Goal: Check status: Check status

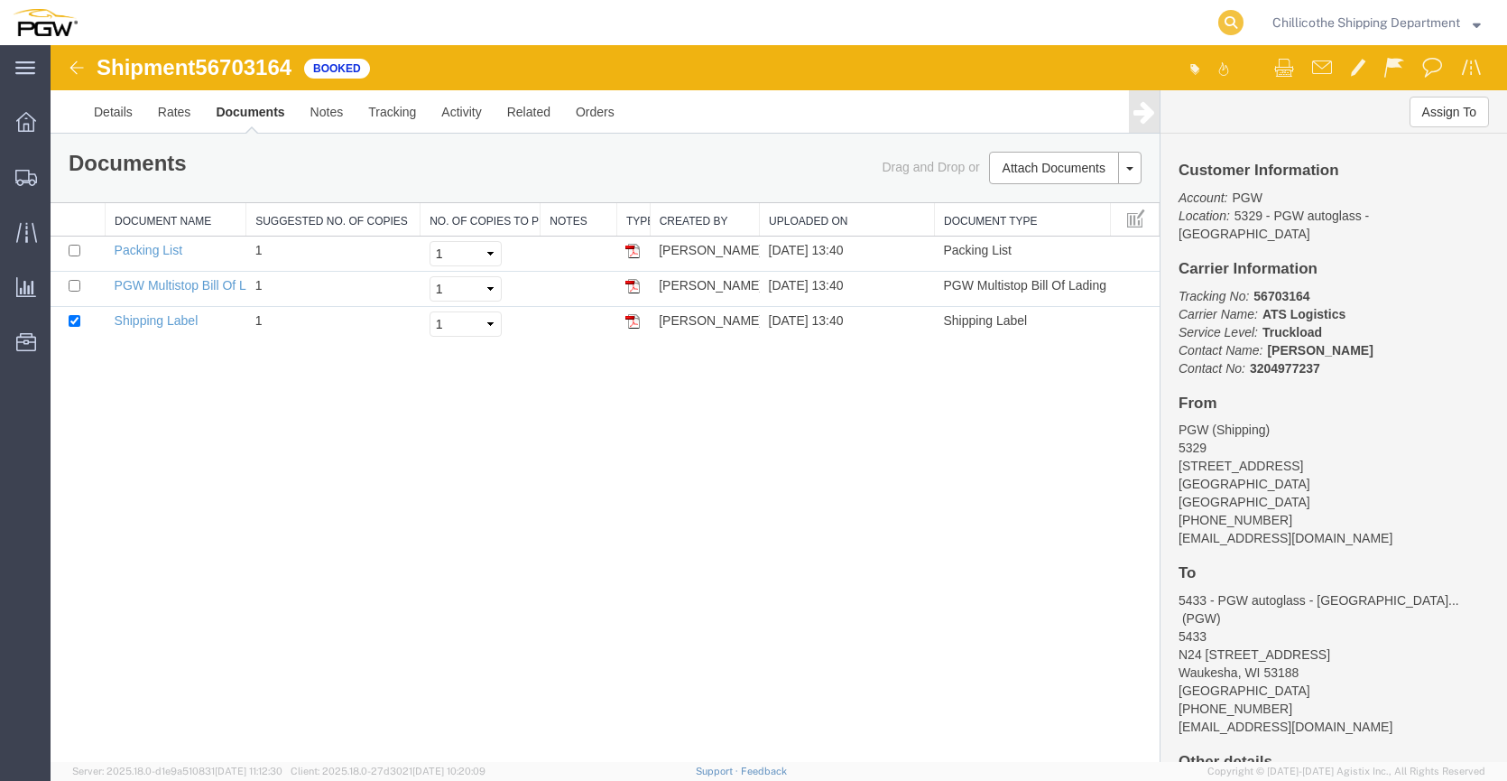
click at [1230, 32] on icon at bounding box center [1230, 22] width 25 height 25
click at [1014, 27] on input "search" at bounding box center [944, 22] width 549 height 43
type input "667803"
click at [1226, 13] on icon at bounding box center [1230, 22] width 25 height 25
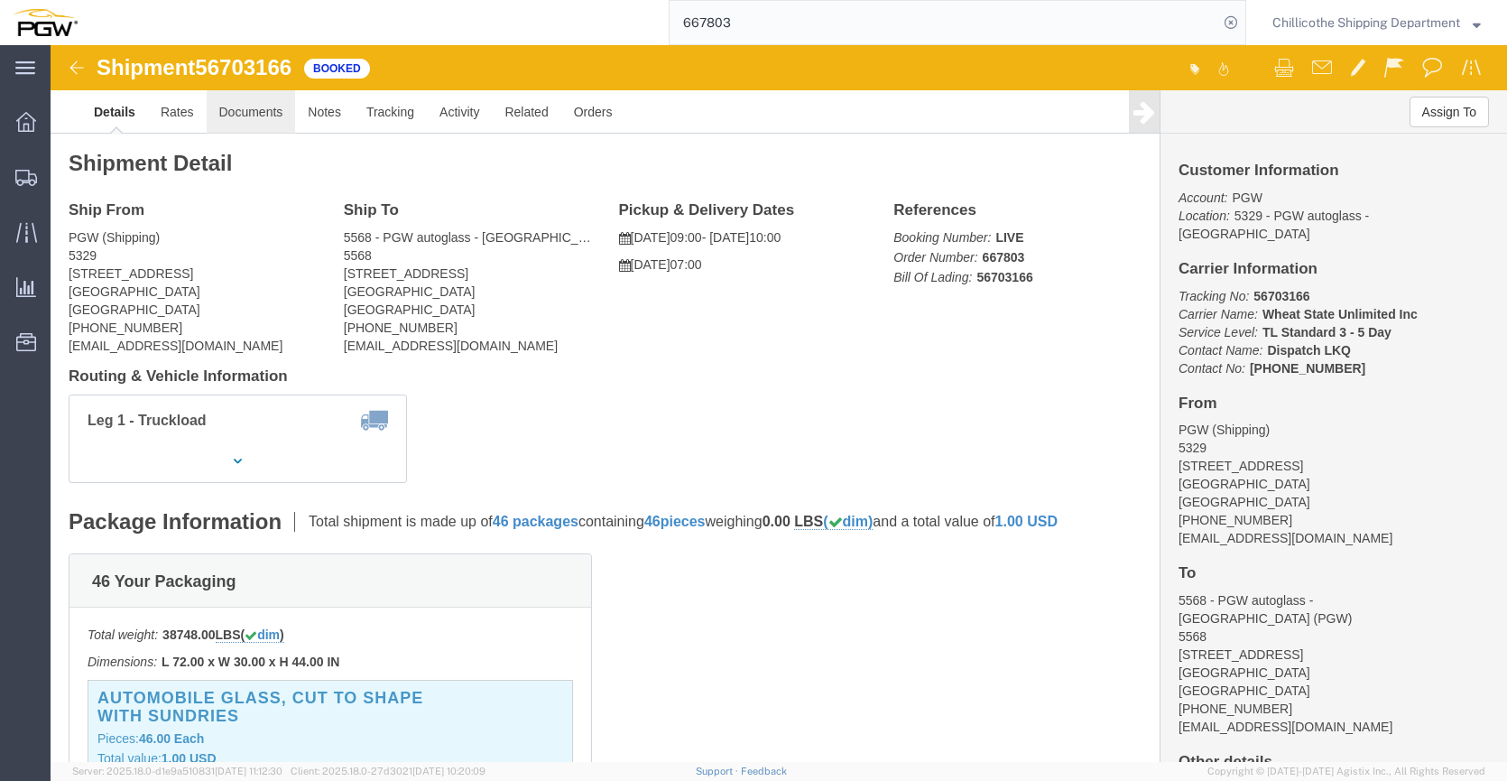
click link "Documents"
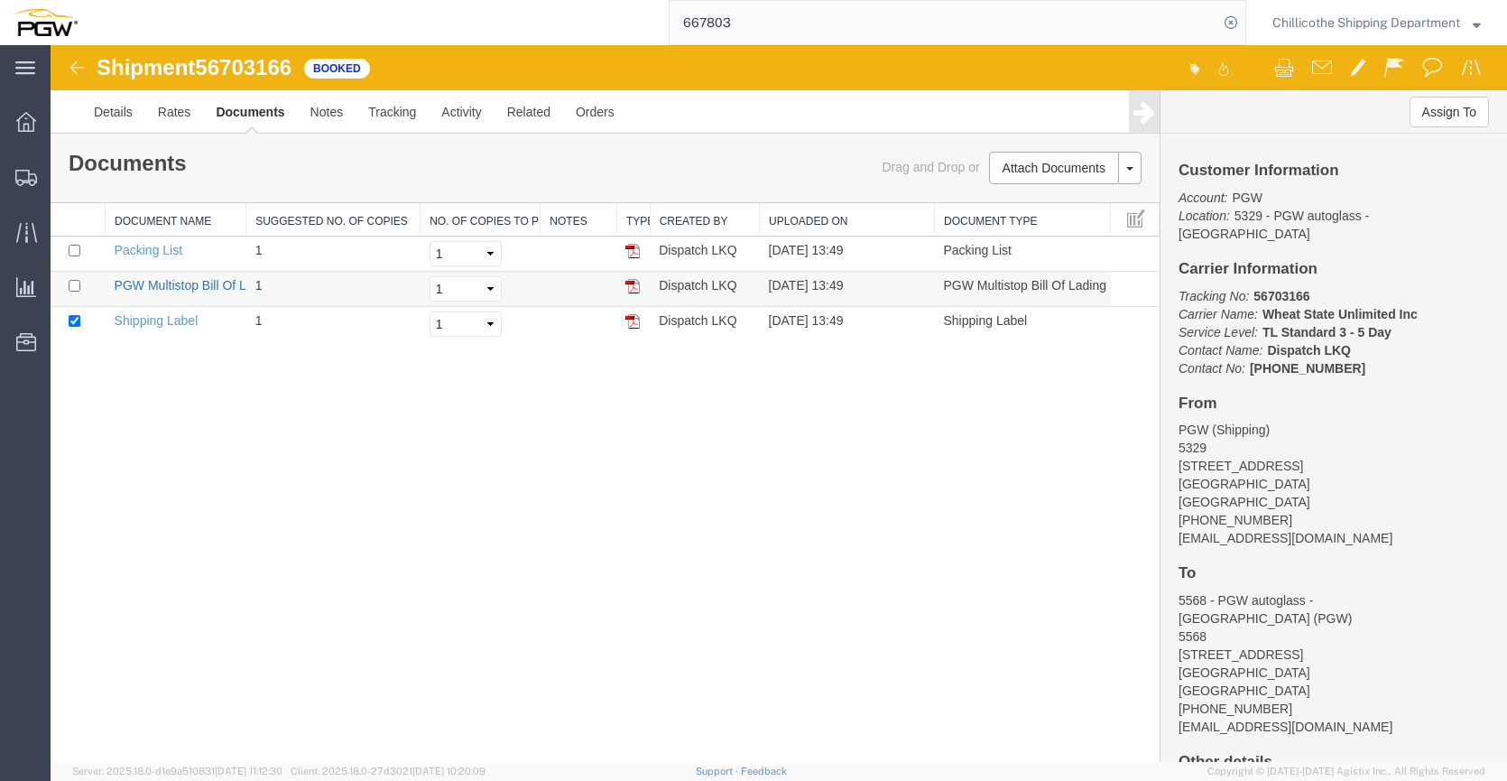
click at [170, 282] on link "PGW Multistop Bill Of Lading" at bounding box center [196, 285] width 163 height 14
